Goal: Information Seeking & Learning: Find contact information

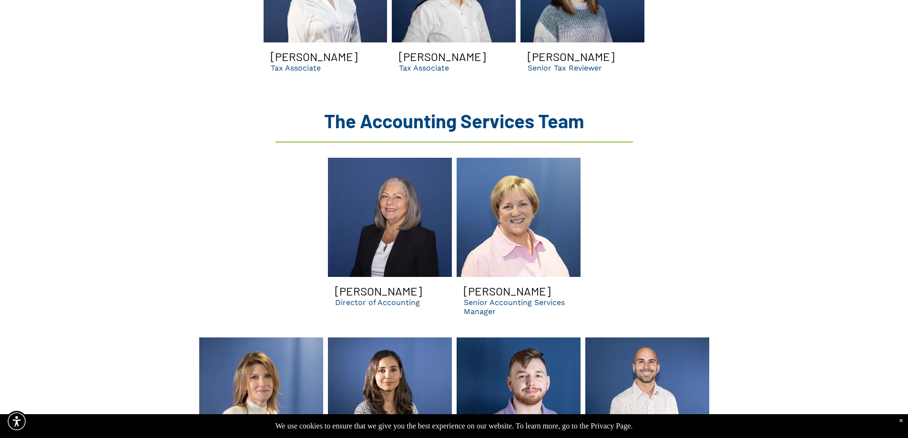
scroll to position [1764, 0]
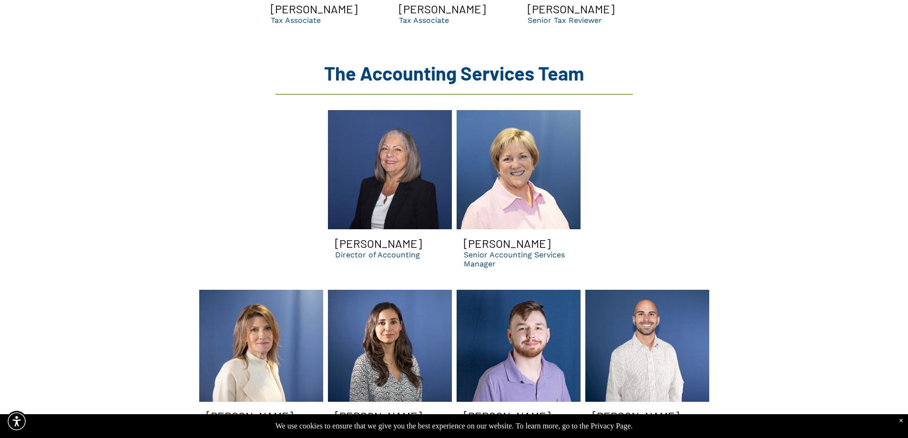
click at [362, 250] on p "Director of Accounting" at bounding box center [377, 254] width 85 height 9
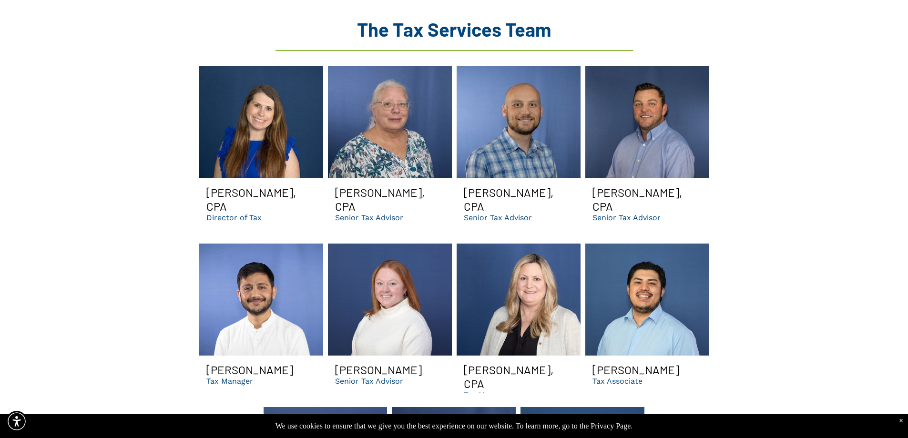
scroll to position [1097, 0]
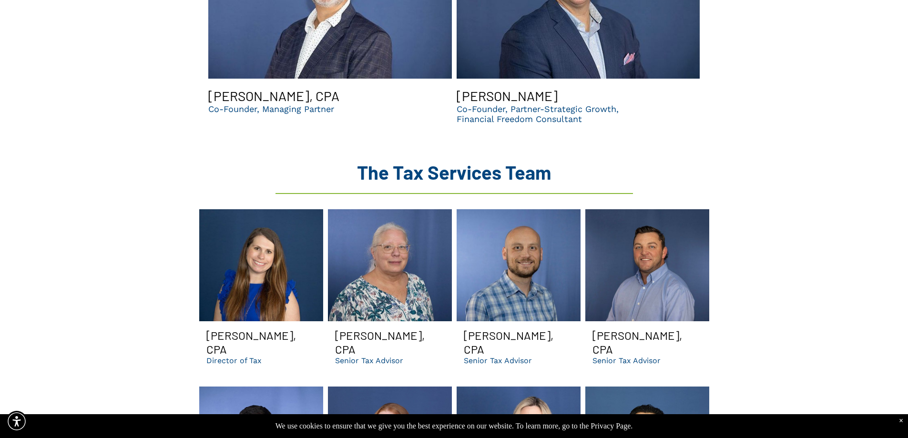
click at [232, 328] on h3 "[PERSON_NAME], CPA" at bounding box center [261, 342] width 110 height 28
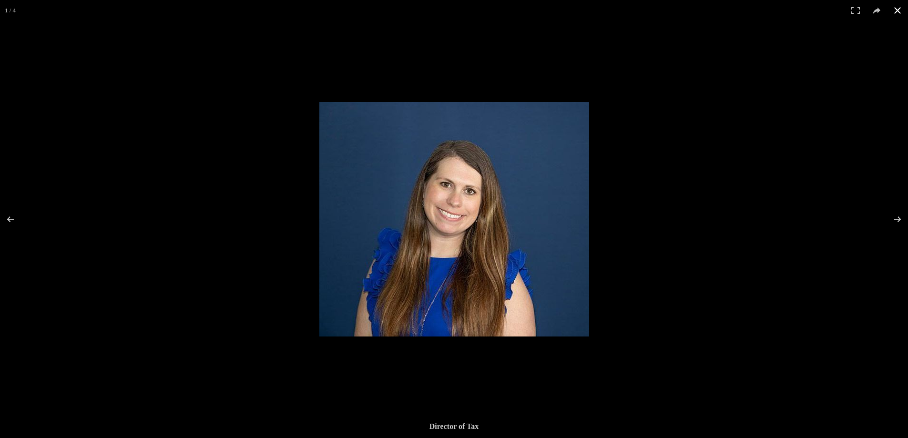
click at [226, 294] on div at bounding box center [454, 219] width 908 height 438
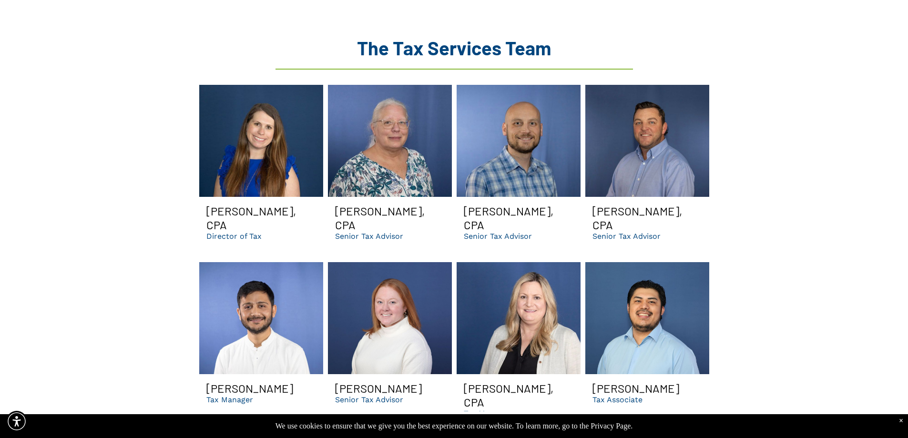
scroll to position [1144, 0]
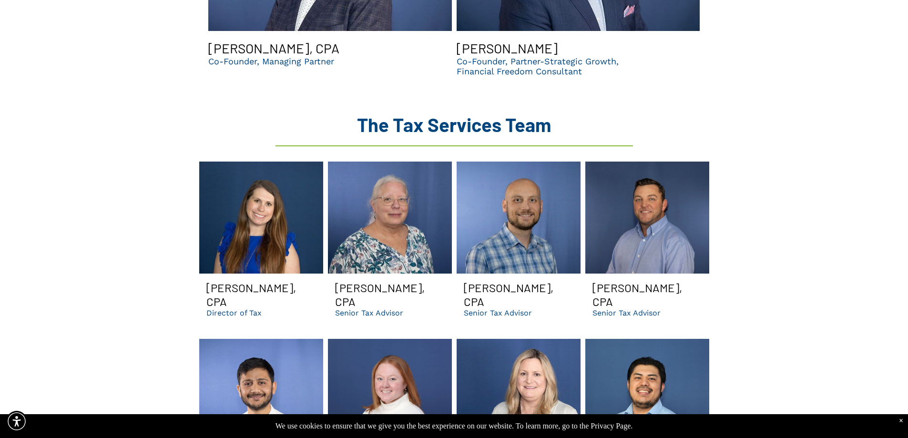
click at [237, 308] on p "Director of Tax" at bounding box center [233, 312] width 55 height 9
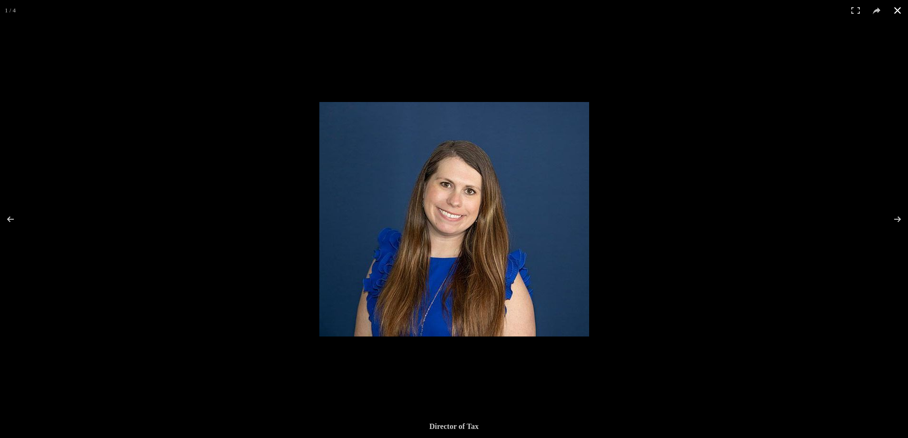
click at [236, 278] on div at bounding box center [454, 219] width 908 height 438
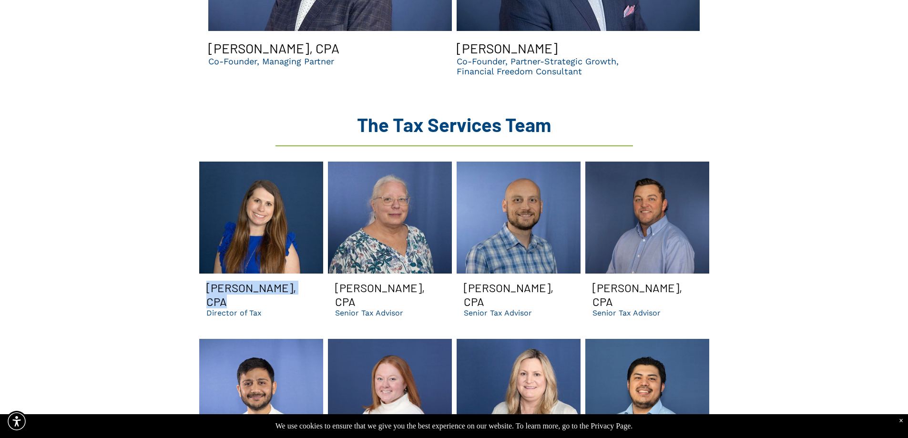
drag, startPoint x: 207, startPoint y: 270, endPoint x: 295, endPoint y: 276, distance: 87.4
click at [295, 281] on h3 "[PERSON_NAME], CPA" at bounding box center [261, 295] width 110 height 28
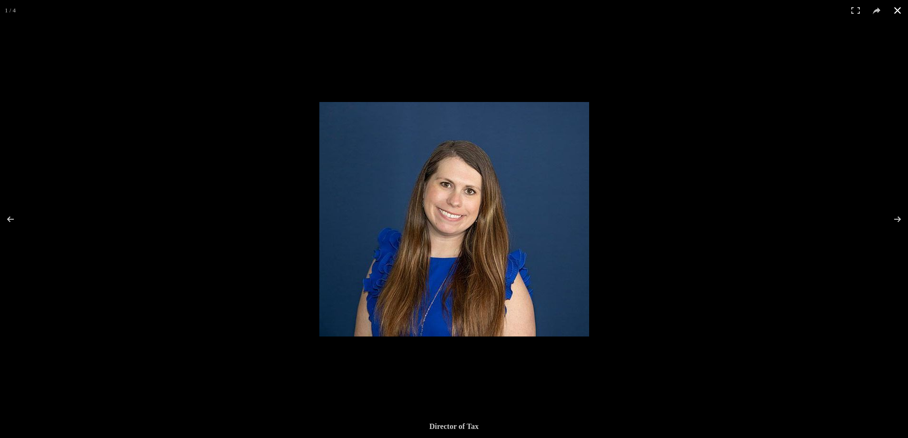
click at [268, 202] on div at bounding box center [454, 219] width 908 height 438
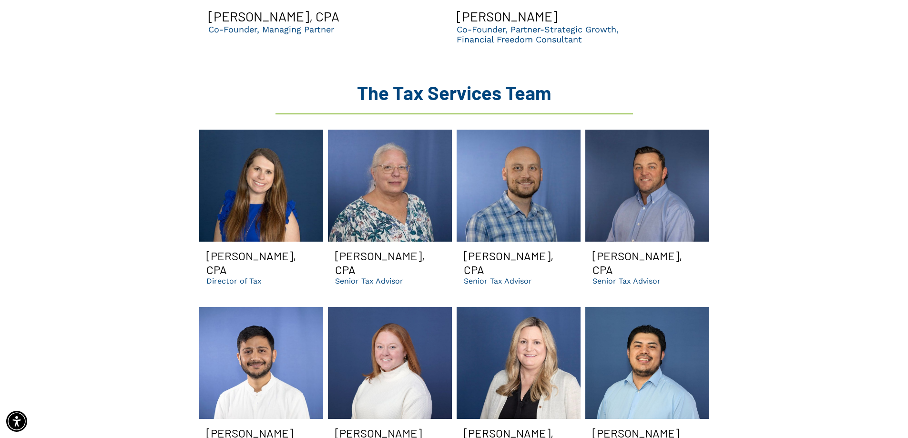
scroll to position [1240, 0]
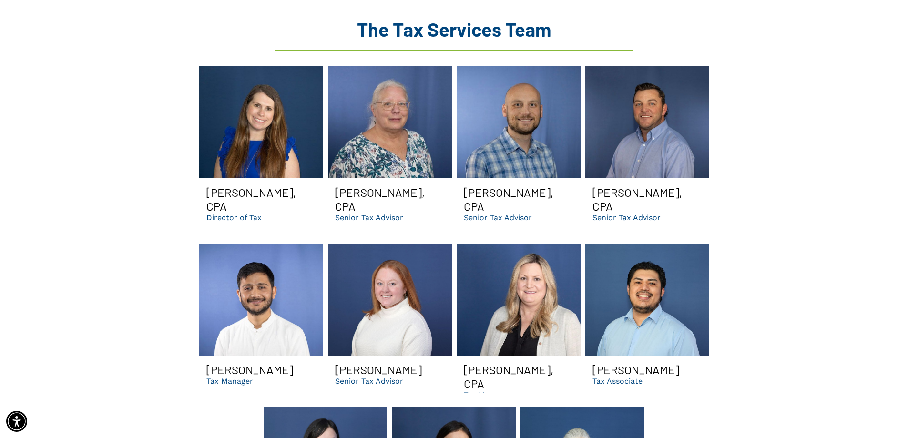
click at [227, 195] on h3 "[PERSON_NAME], CPA" at bounding box center [261, 199] width 110 height 28
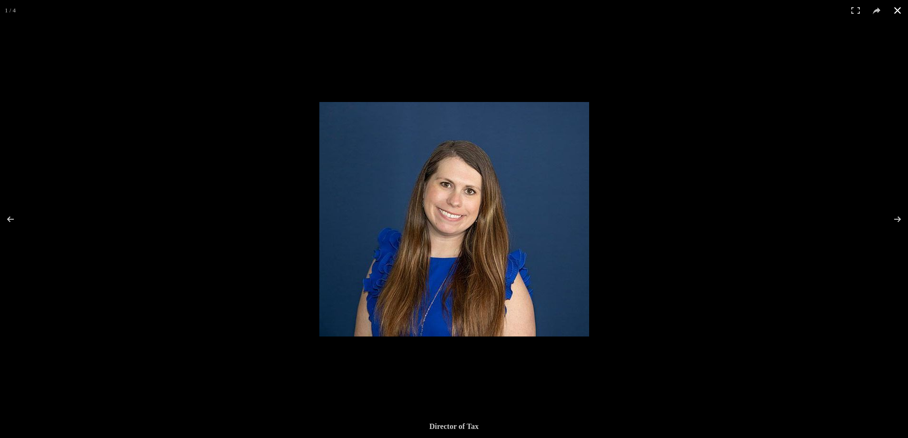
click at [111, 62] on div at bounding box center [454, 219] width 908 height 438
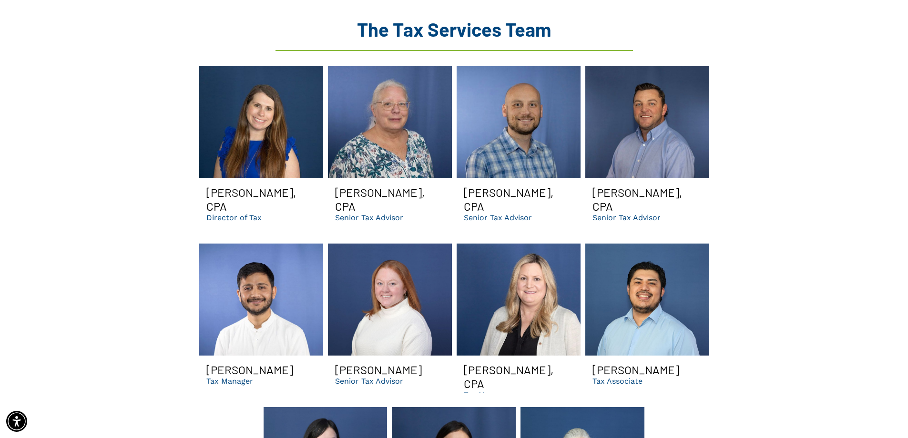
click at [240, 213] on p "Director of Tax" at bounding box center [233, 217] width 55 height 9
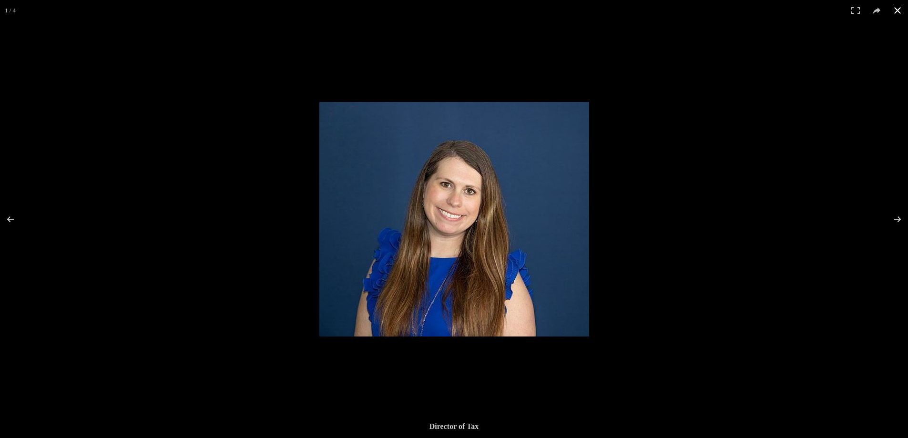
click at [262, 207] on div at bounding box center [454, 219] width 908 height 438
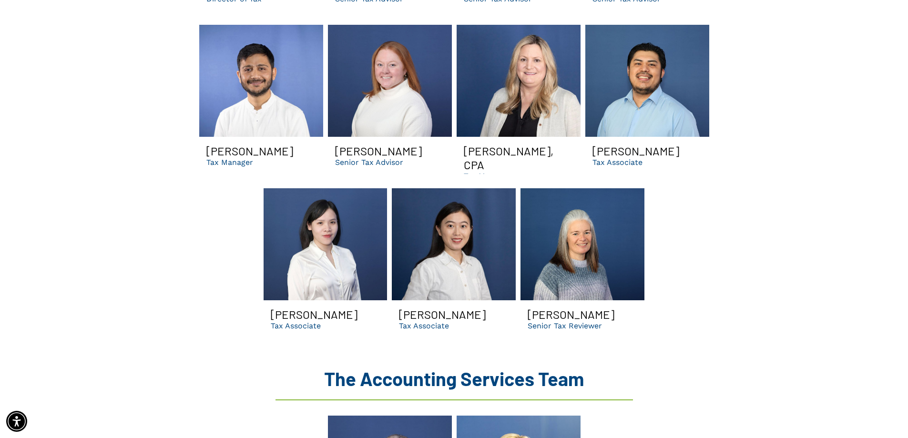
scroll to position [1478, 0]
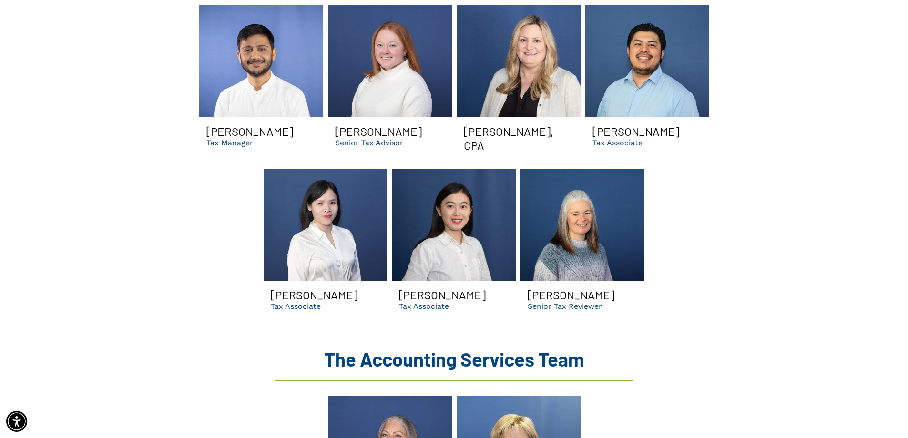
click at [468, 212] on link "Rachel Yang Dental Tax Associate | managerial dental consultants for DSOs and m…" at bounding box center [454, 225] width 124 height 112
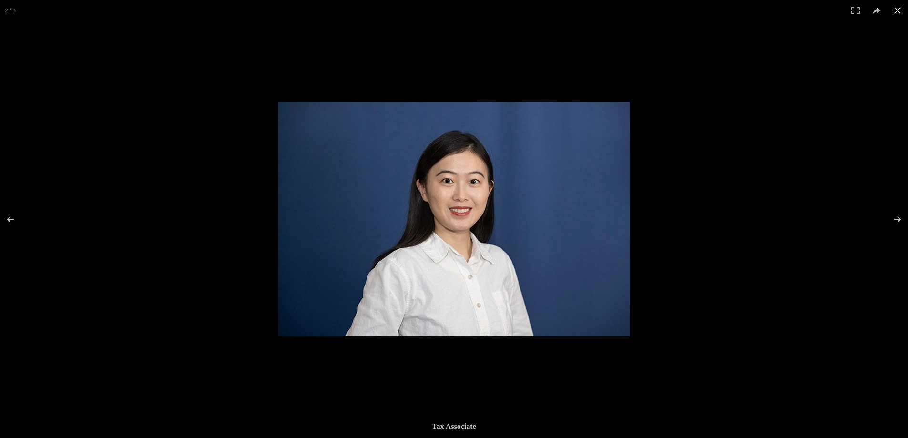
click at [184, 204] on div at bounding box center [454, 219] width 908 height 438
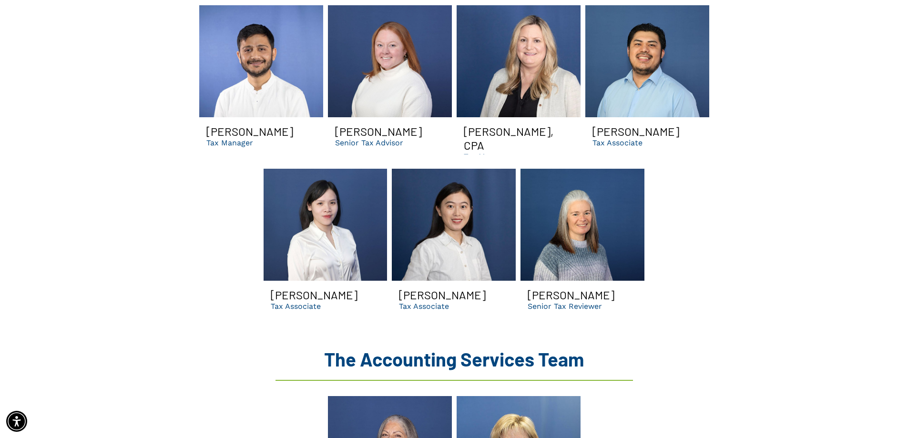
click at [284, 198] on link "Omar dental tax associate in Suwanee GA | find out if you need a dso" at bounding box center [326, 225] width 124 height 112
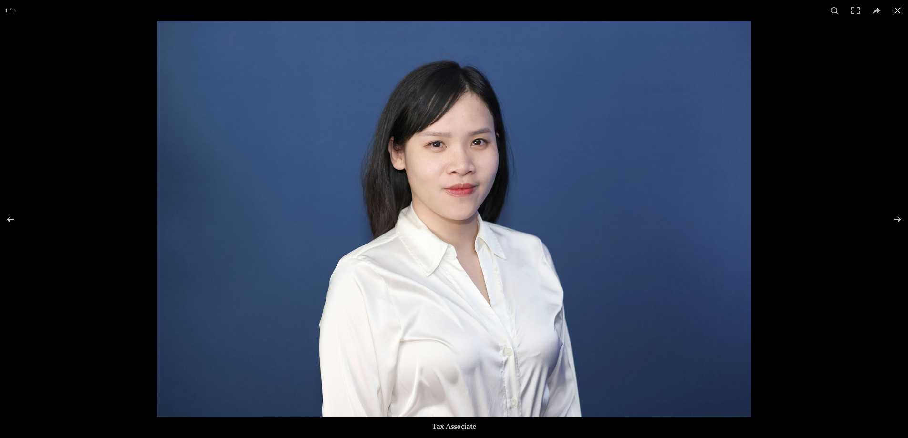
click at [100, 196] on div at bounding box center [454, 219] width 908 height 438
